Goal: Answer question/provide support: Share knowledge or assist other users

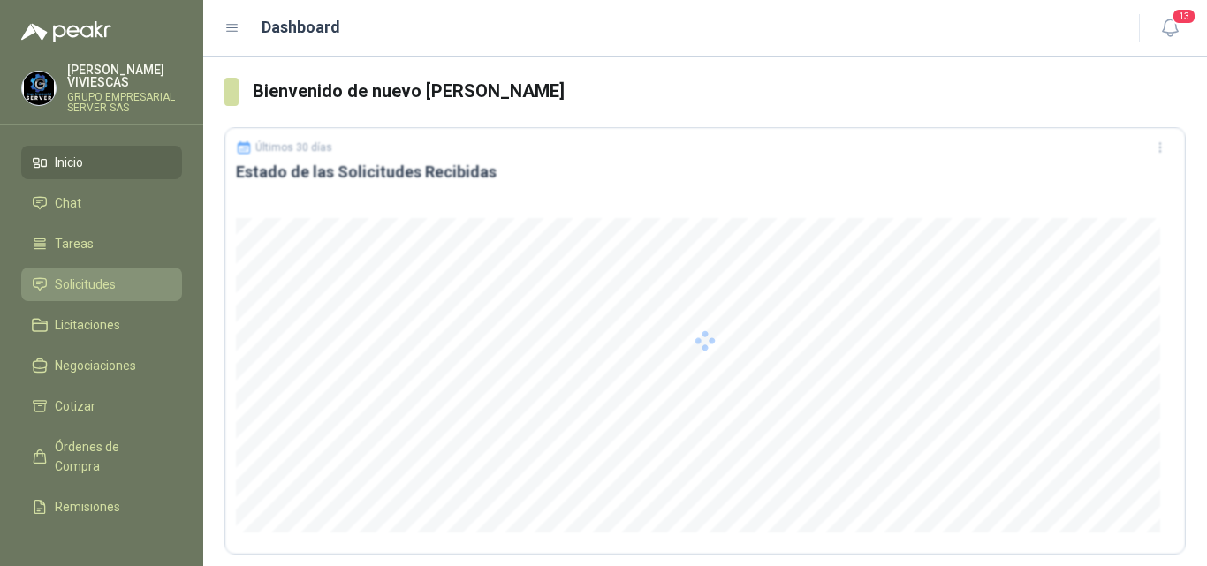
click at [102, 285] on span "Solicitudes" at bounding box center [85, 284] width 61 height 19
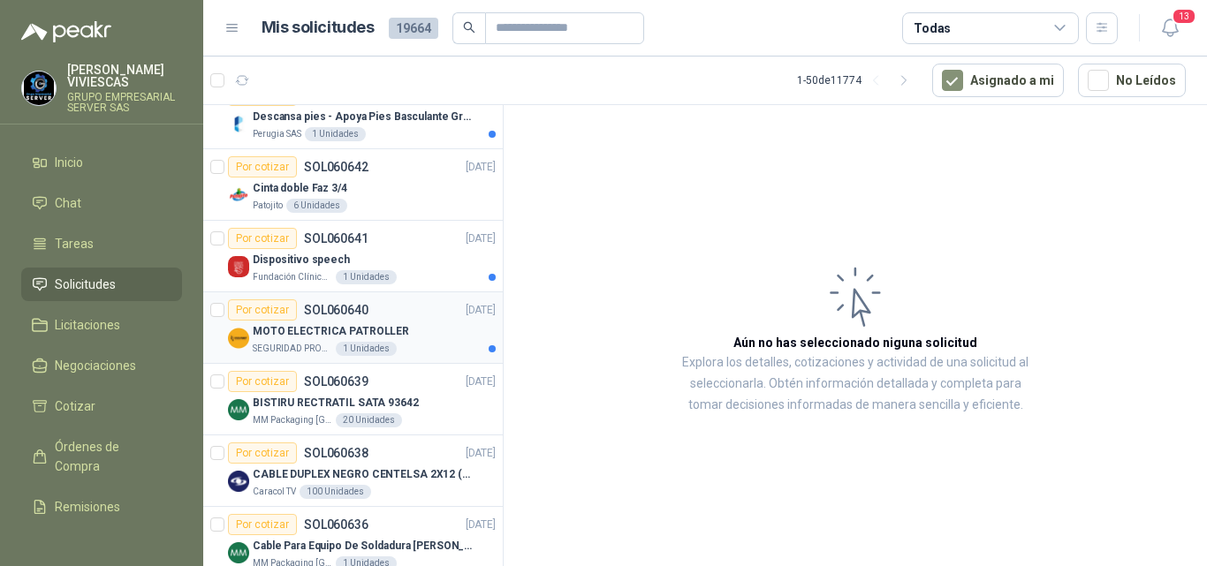
scroll to position [618, 0]
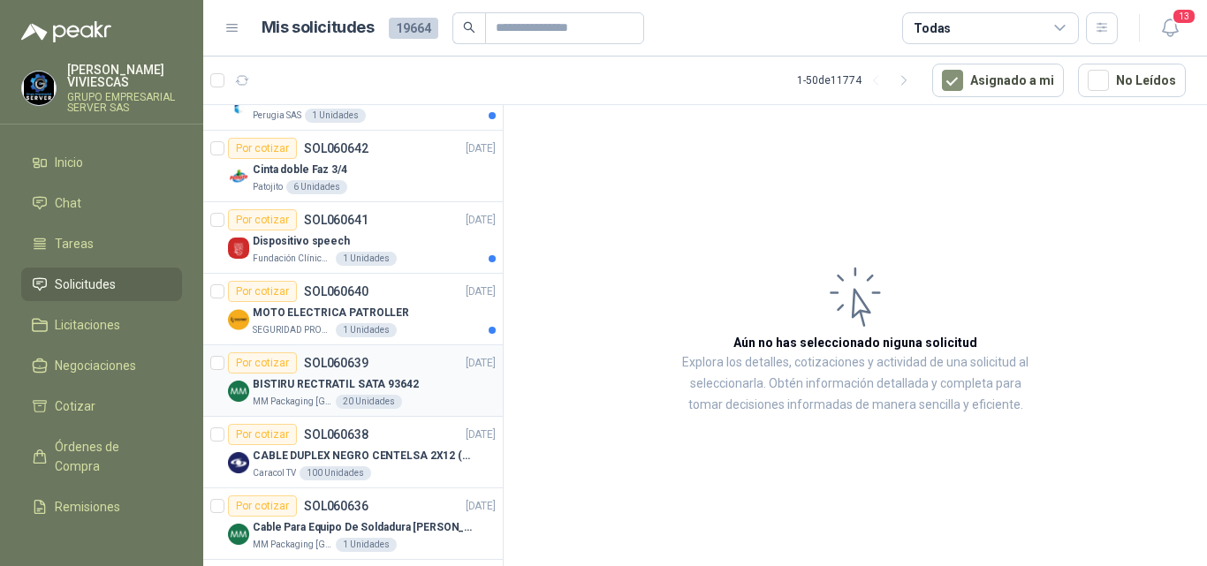
click at [331, 379] on p "BISTIRU RECTRATIL SATA 93642" at bounding box center [336, 384] width 166 height 17
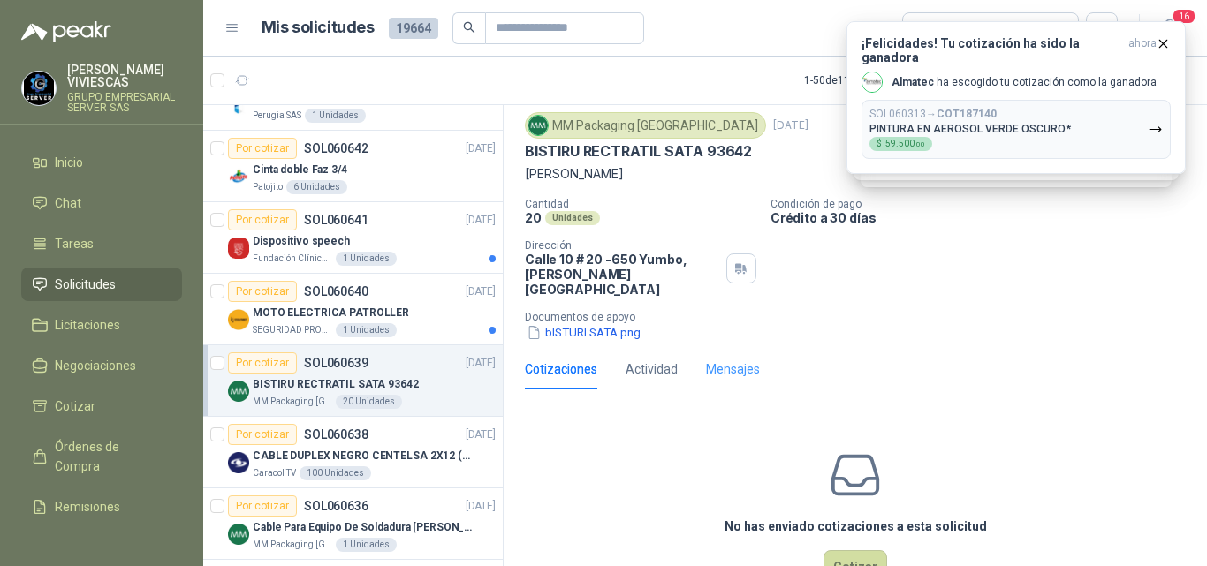
scroll to position [91, 0]
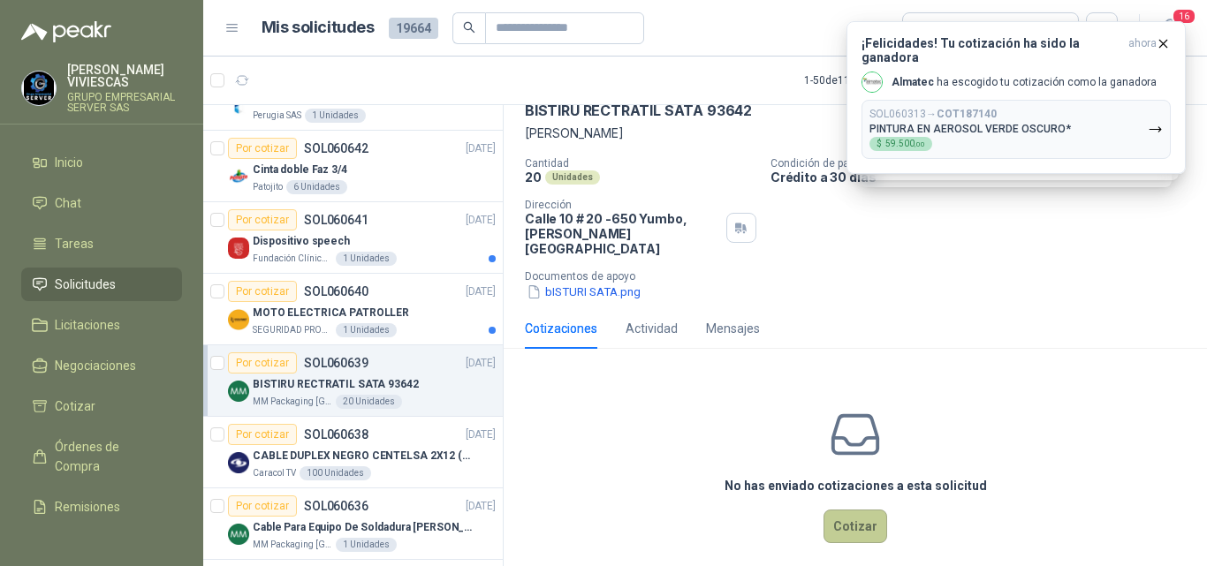
click at [837, 510] on button "Cotizar" at bounding box center [855, 527] width 64 height 34
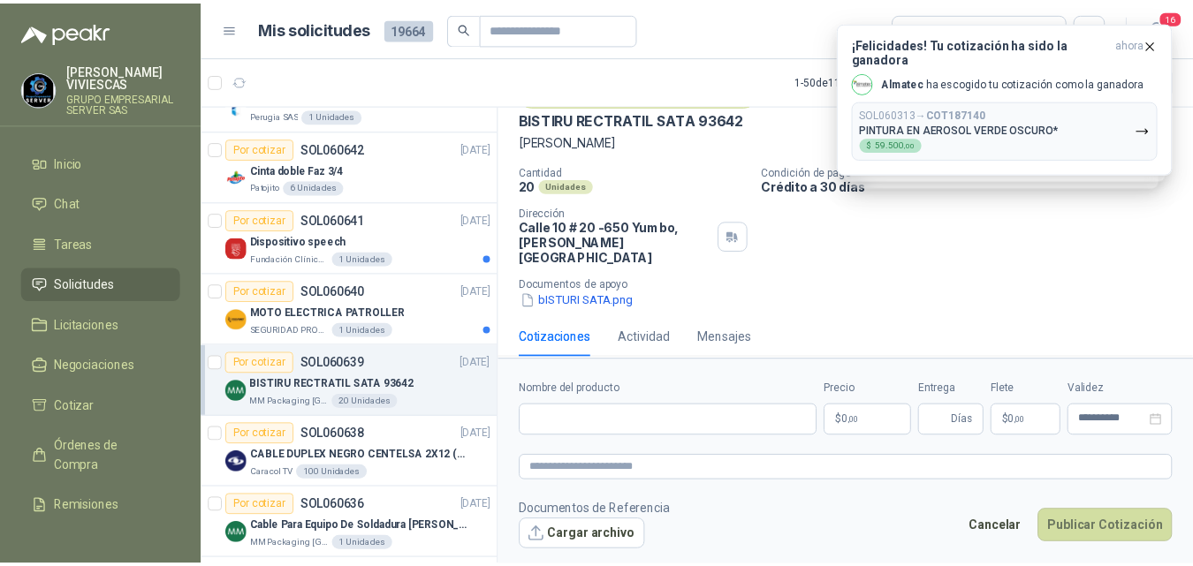
scroll to position [80, 0]
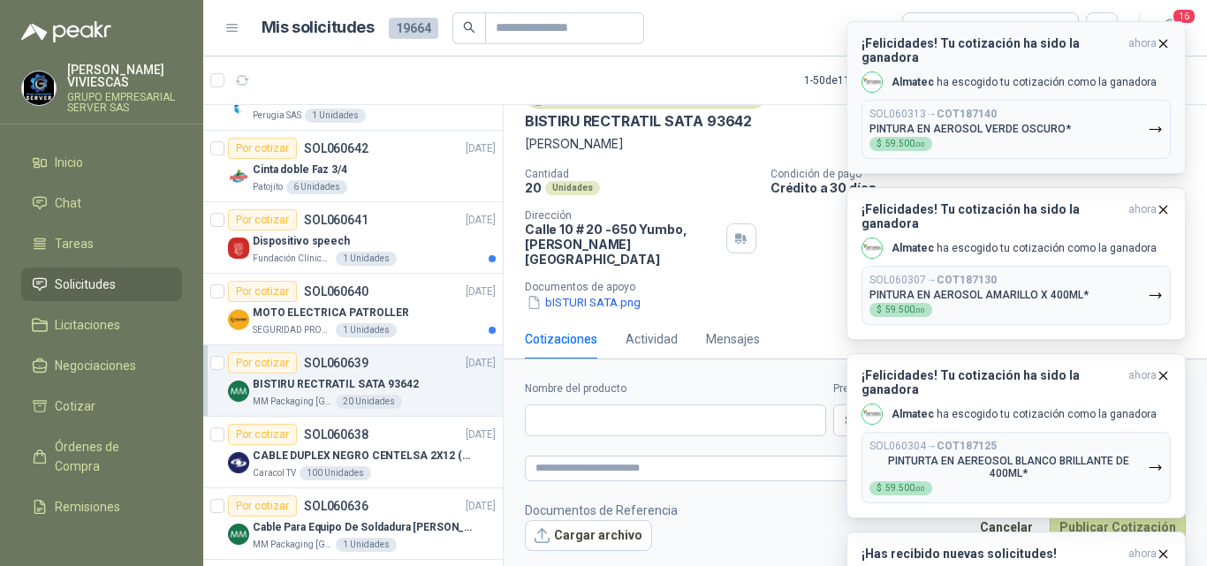
click at [1163, 44] on icon "button" at bounding box center [1163, 43] width 7 height 7
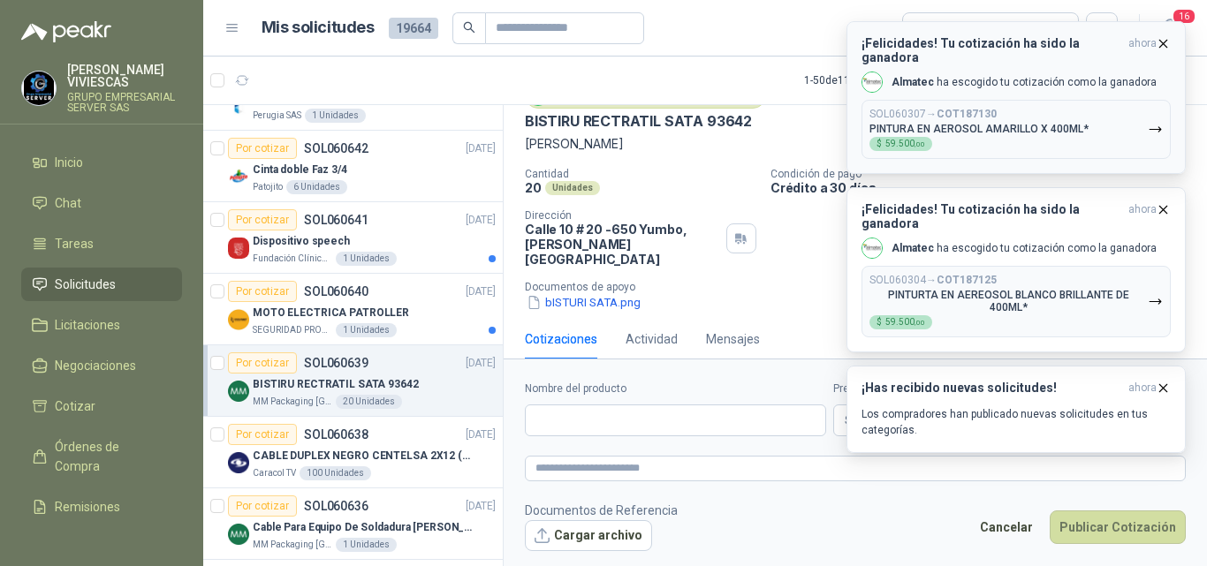
click at [1161, 44] on icon "button" at bounding box center [1162, 43] width 15 height 15
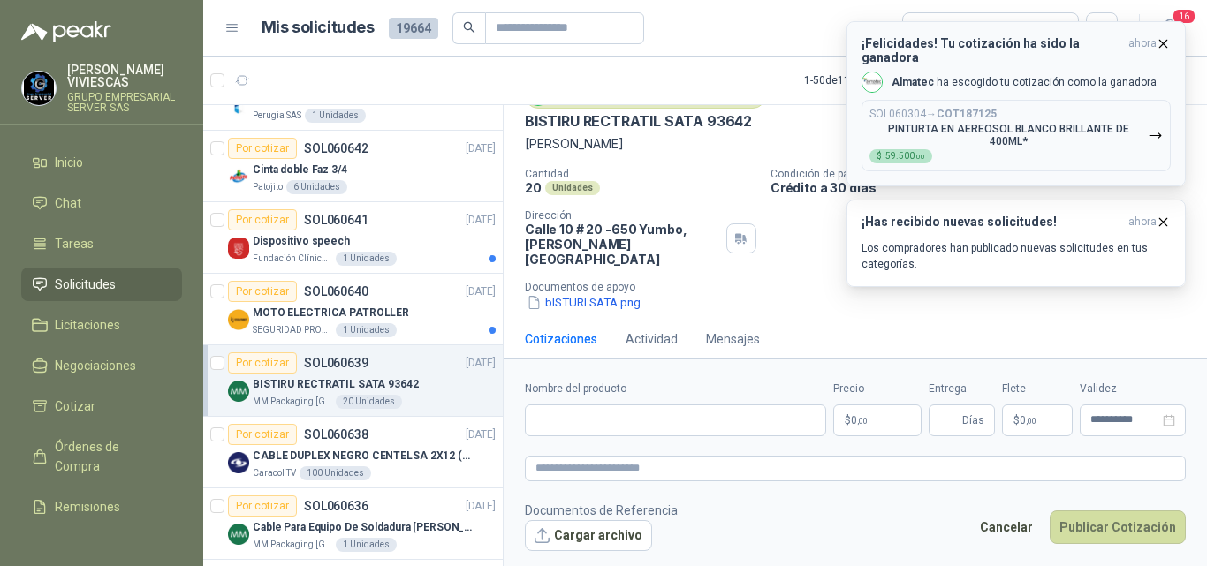
click at [1162, 40] on icon "button" at bounding box center [1162, 43] width 15 height 15
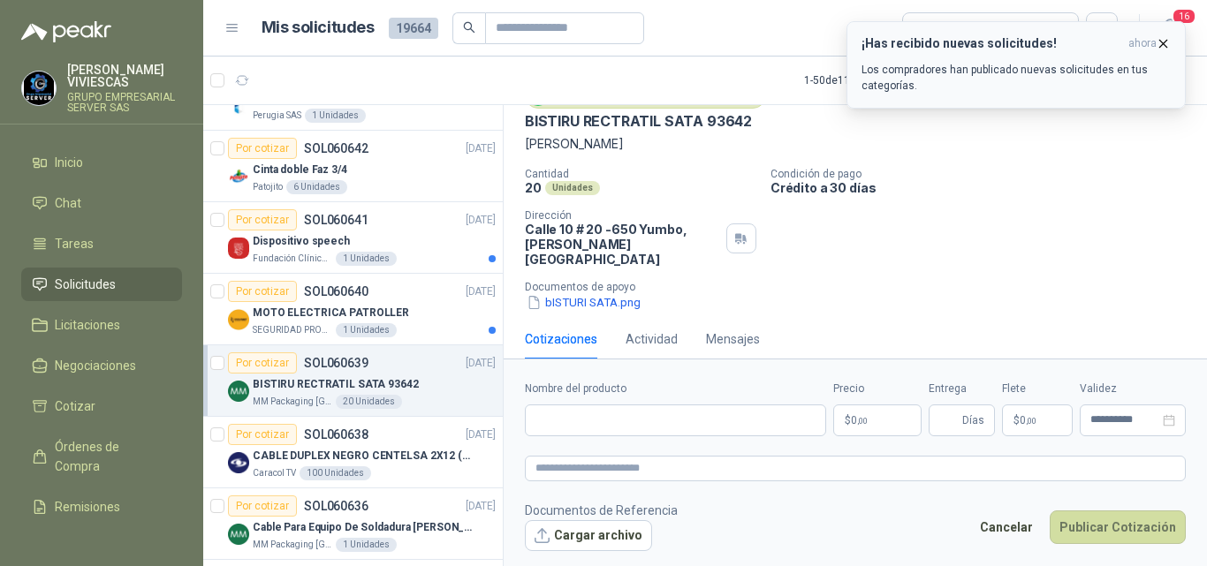
click at [1159, 40] on icon "button" at bounding box center [1162, 43] width 15 height 15
click at [590, 422] on input "Nombre del producto" at bounding box center [675, 421] width 301 height 32
type input "*"
type input "**********"
click at [862, 413] on body "[PERSON_NAME] GRUPO EMPRESARIAL SERVER SAS Inicio Chat Tareas Solicitudes Licit…" at bounding box center [603, 283] width 1207 height 566
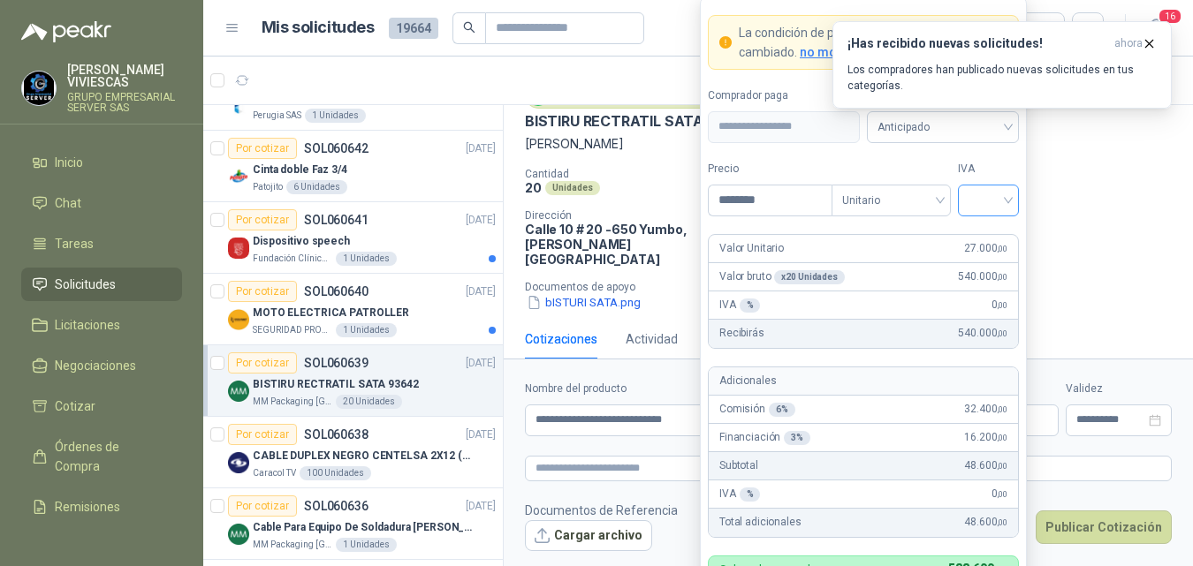
click at [1010, 196] on div at bounding box center [988, 201] width 61 height 32
type input "********"
click at [979, 229] on div "19%" at bounding box center [988, 237] width 33 height 19
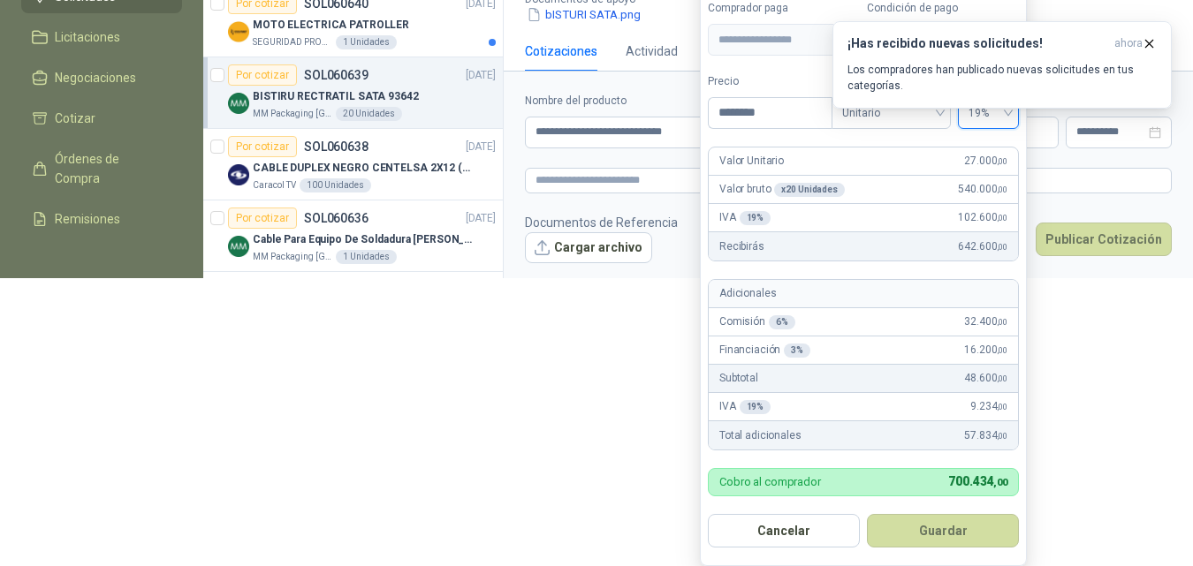
scroll to position [295, 0]
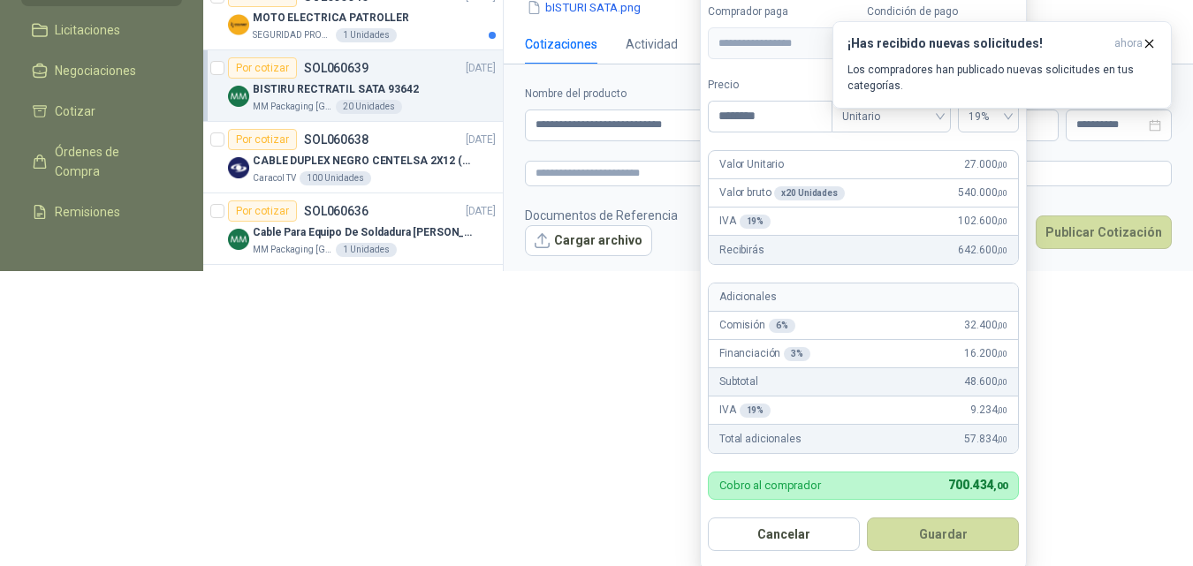
click at [929, 531] on button "Guardar" at bounding box center [943, 535] width 152 height 34
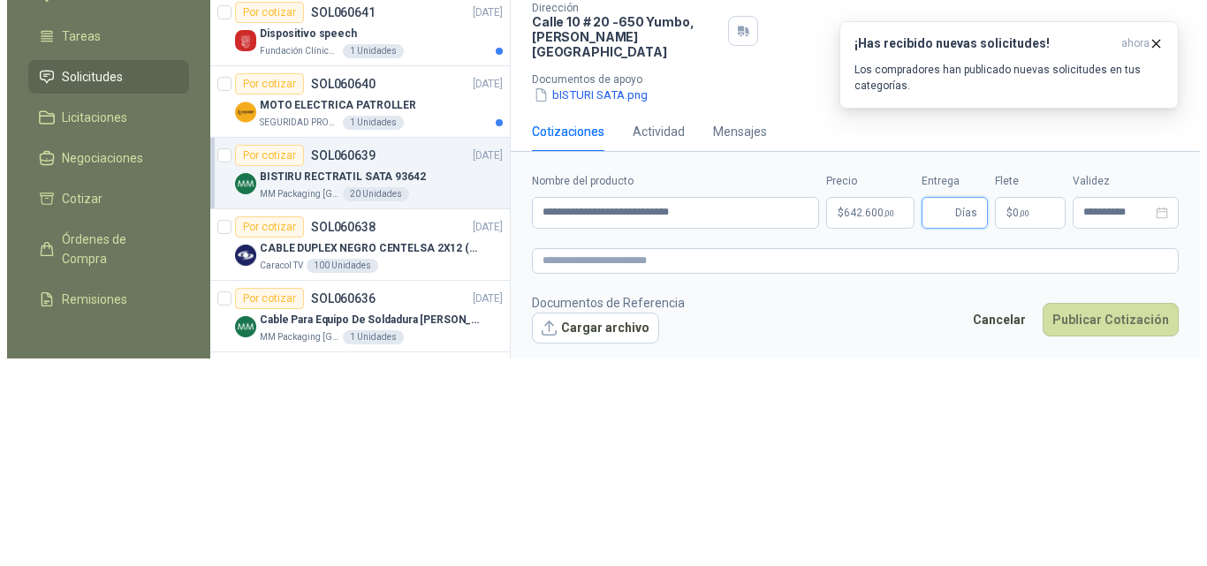
scroll to position [0, 0]
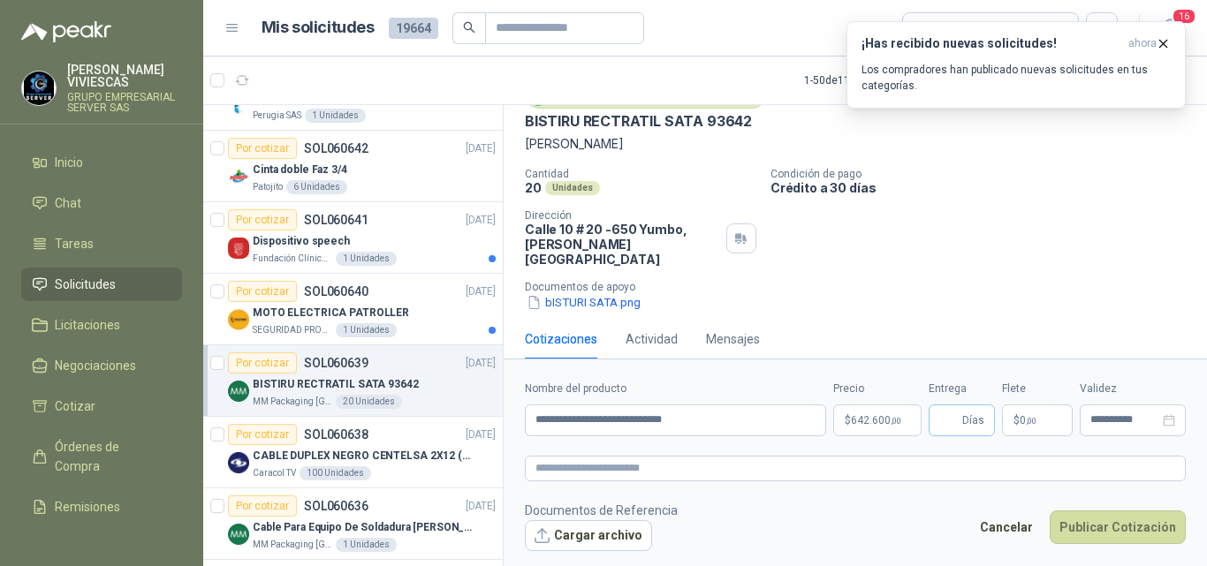
click at [937, 418] on span "Días" at bounding box center [961, 421] width 66 height 32
click at [940, 424] on input "Entrega" at bounding box center [948, 420] width 19 height 30
type input "*"
click at [1017, 419] on span "$" at bounding box center [1016, 420] width 6 height 11
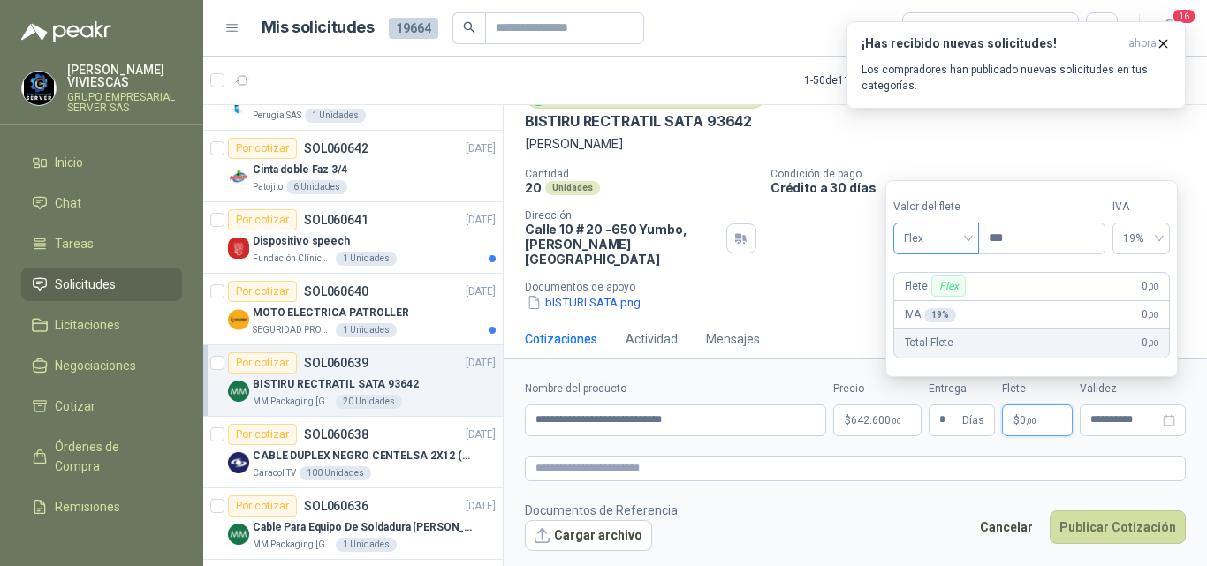
click at [923, 239] on span "Flex" at bounding box center [936, 238] width 64 height 27
click at [936, 300] on div "Incluido" at bounding box center [938, 303] width 62 height 19
click at [1121, 519] on button "Publicar Cotización" at bounding box center [1117, 528] width 136 height 34
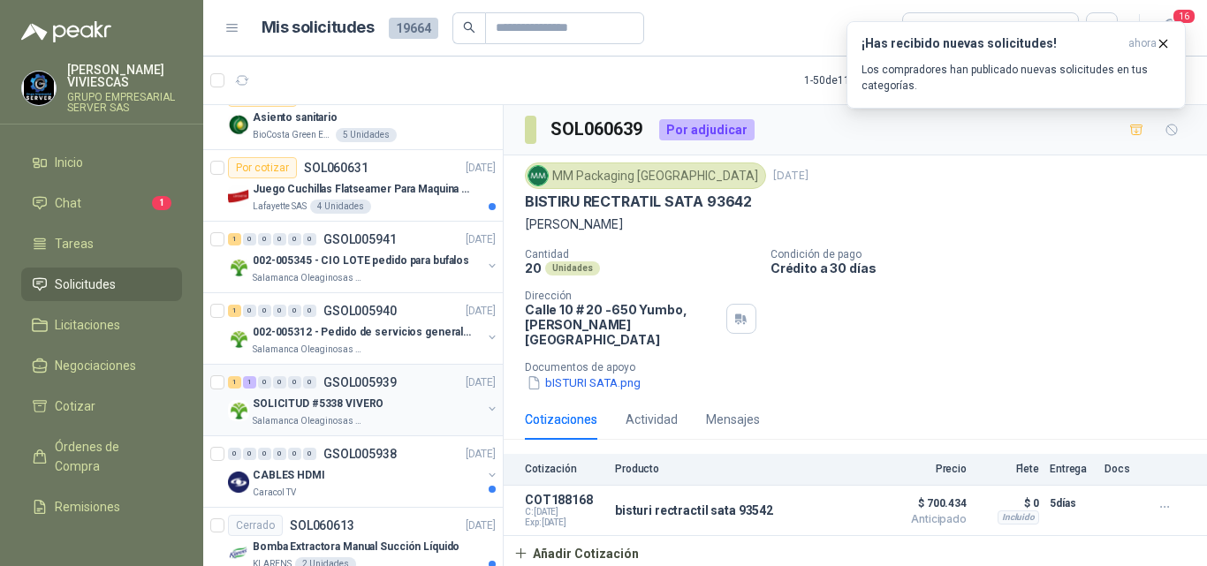
scroll to position [1060, 0]
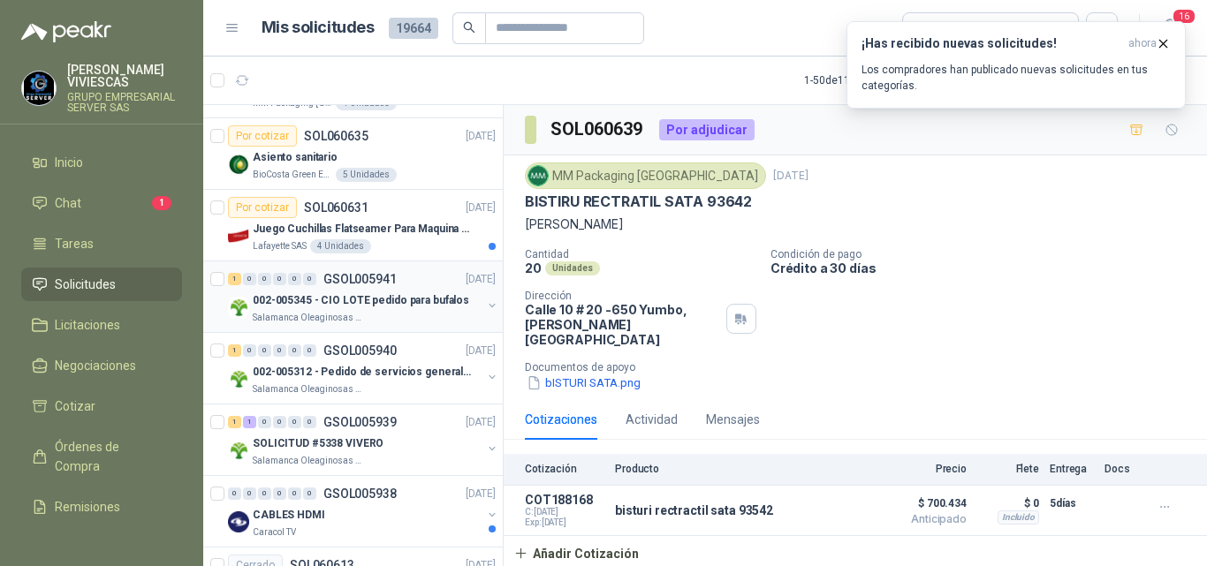
click at [381, 297] on p "002-005345 - CIO LOTE pedido para bufalos" at bounding box center [361, 300] width 216 height 17
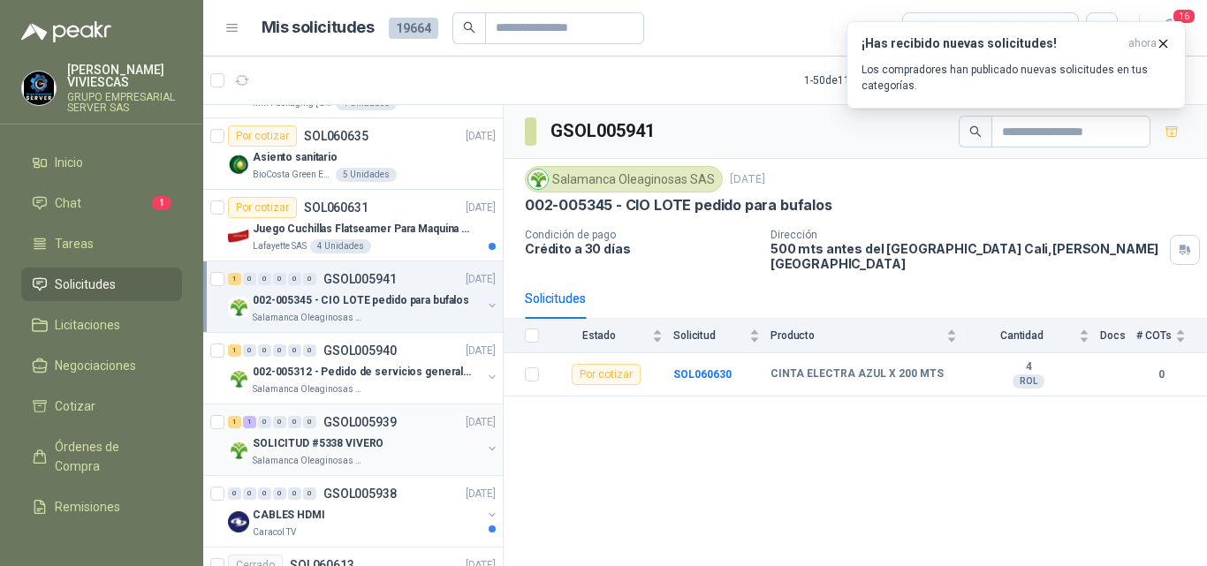
scroll to position [1237, 0]
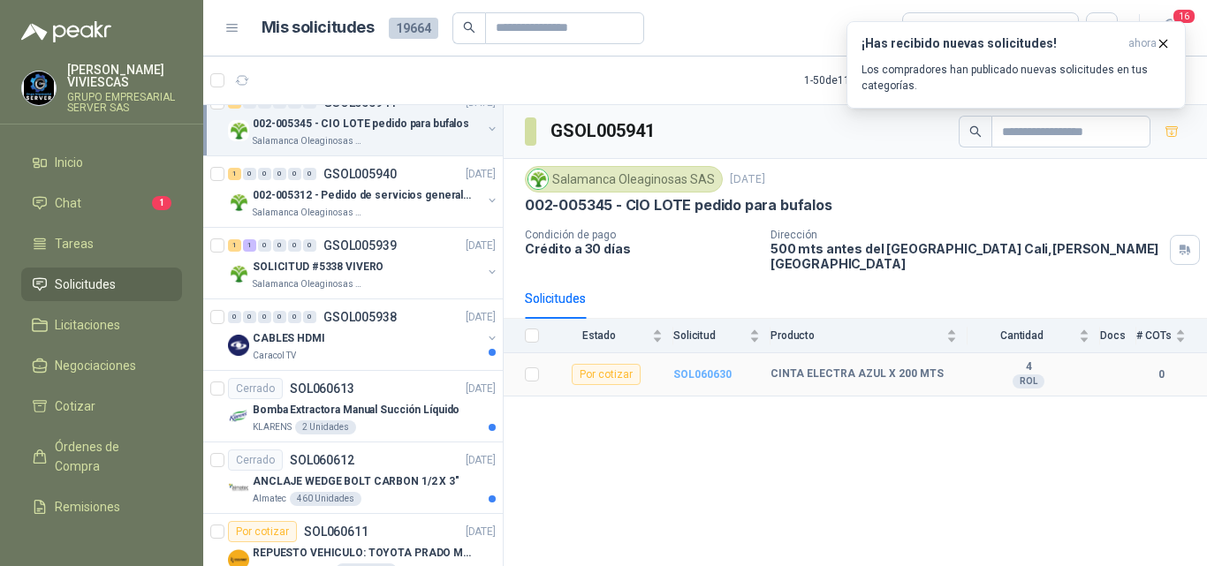
click at [693, 368] on b "SOL060630" at bounding box center [702, 374] width 58 height 12
